Goal: Communication & Community: Answer question/provide support

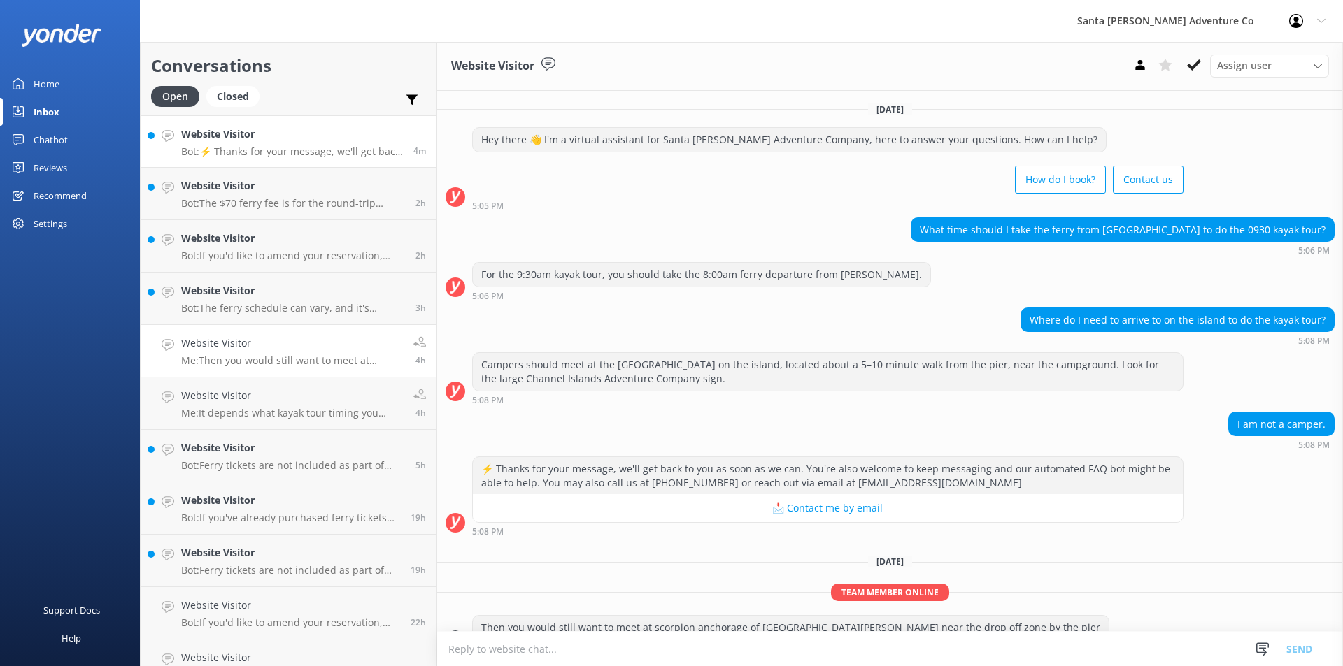
scroll to position [29, 0]
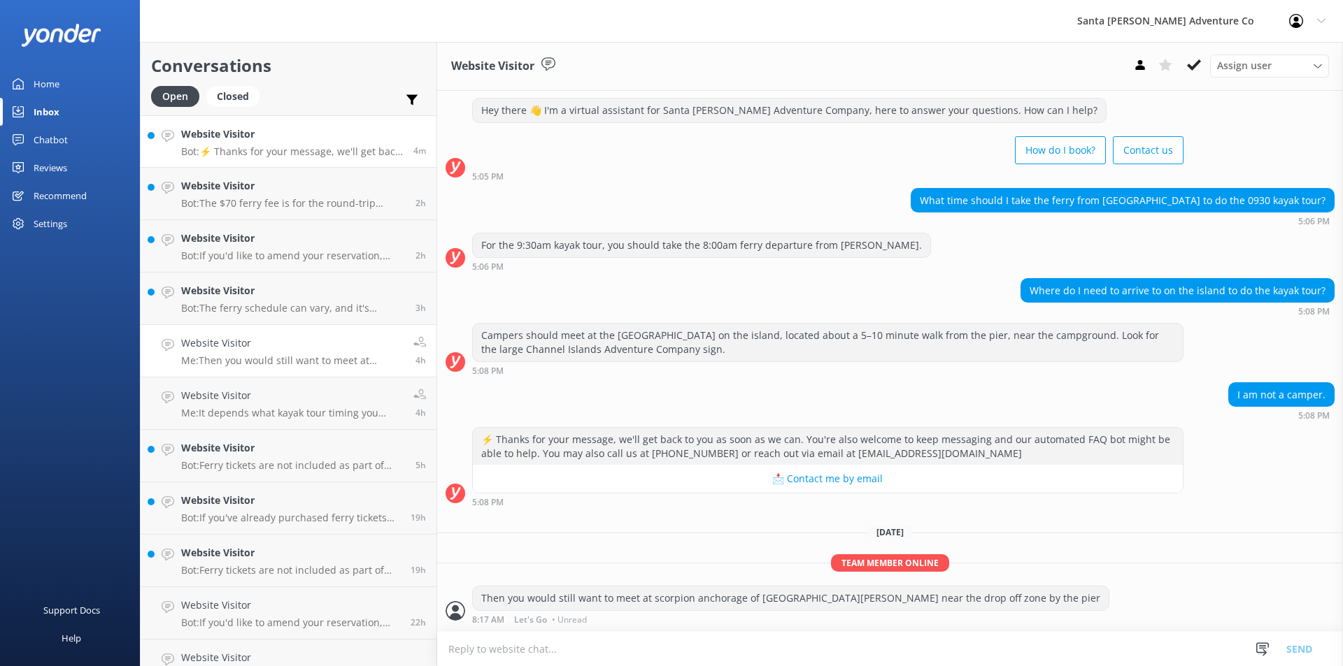
drag, startPoint x: 0, startPoint y: 0, endPoint x: 213, endPoint y: 133, distance: 250.7
click at [213, 133] on h4 "Website Visitor" at bounding box center [292, 134] width 222 height 15
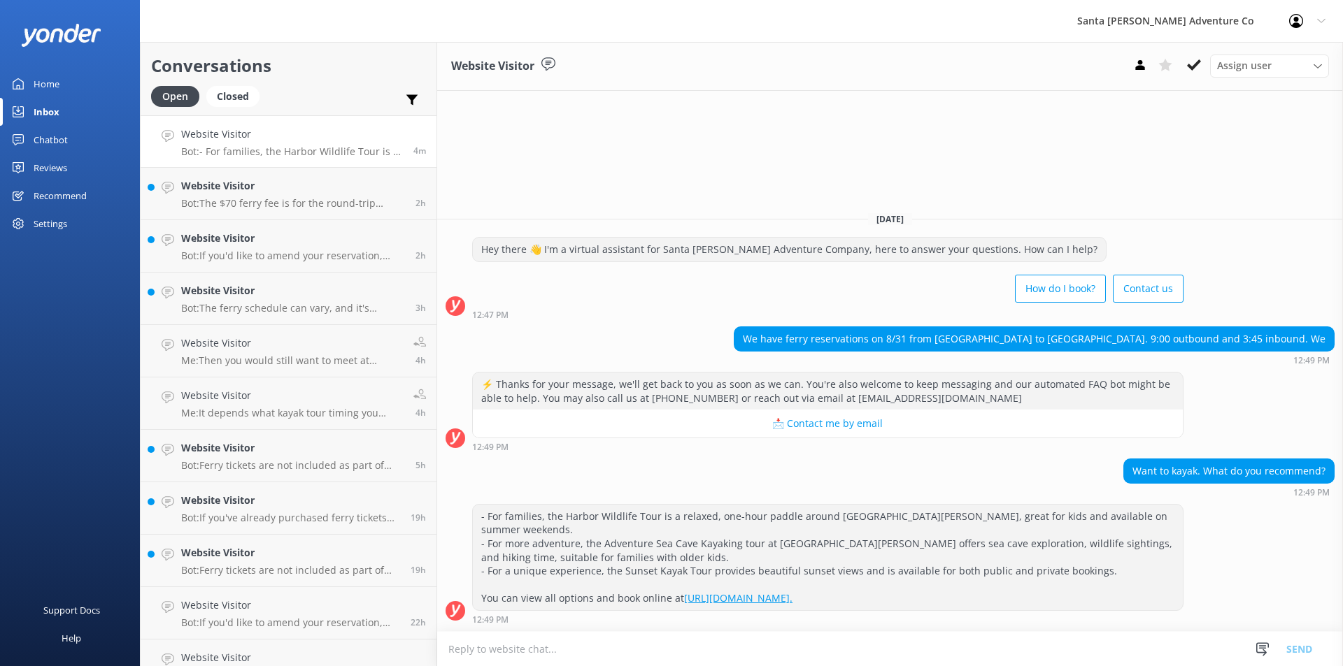
click at [553, 655] on textarea at bounding box center [890, 649] width 906 height 34
click at [499, 655] on textarea at bounding box center [890, 649] width 906 height 34
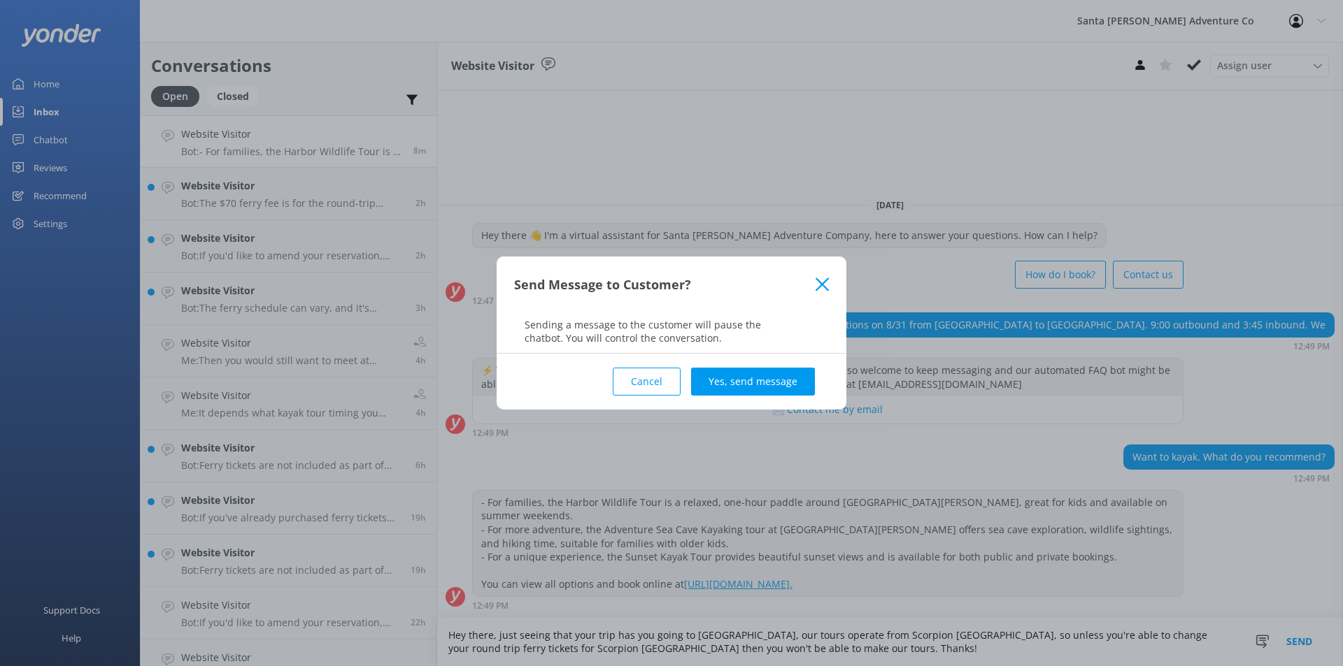
type textarea "Hey there, just seeing that your trip has you going to [GEOGRAPHIC_DATA], our t…"
click at [762, 364] on div "Cancel Yes, send message" at bounding box center [671, 382] width 315 height 56
click at [763, 376] on button "Yes, send message" at bounding box center [753, 382] width 124 height 28
